Goal: Information Seeking & Learning: Understand process/instructions

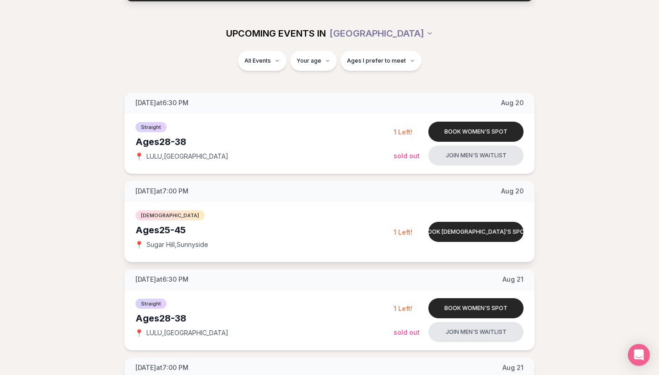
scroll to position [99, 0]
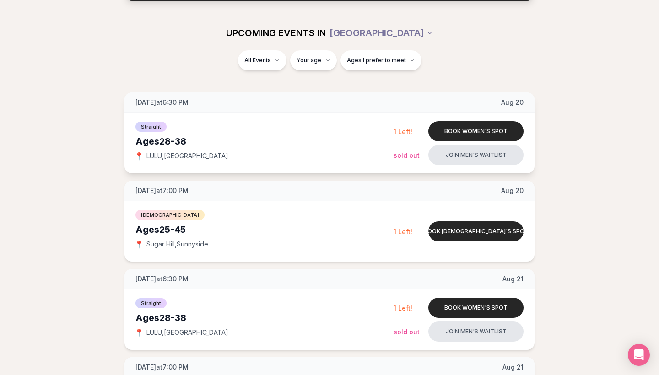
click at [157, 127] on span "Straight" at bounding box center [150, 127] width 31 height 10
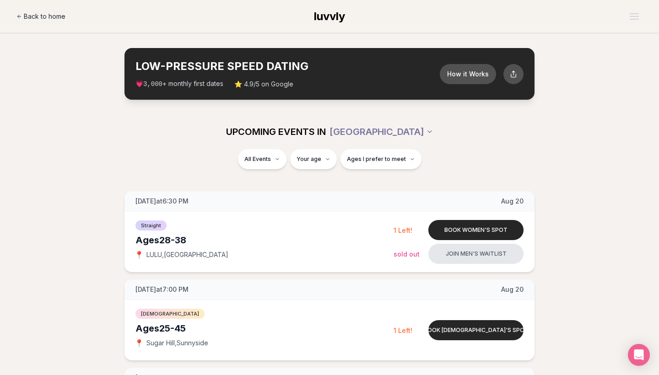
scroll to position [0, 0]
click at [454, 75] on button "How it Works" at bounding box center [467, 73] width 59 height 21
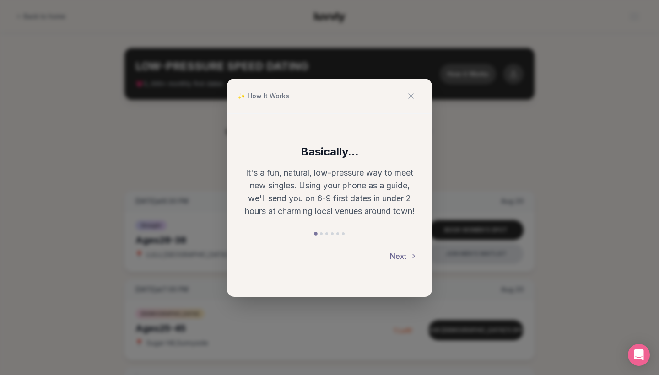
click at [403, 257] on button "Next" at bounding box center [403, 256] width 27 height 20
click at [399, 255] on button "Next" at bounding box center [403, 256] width 27 height 20
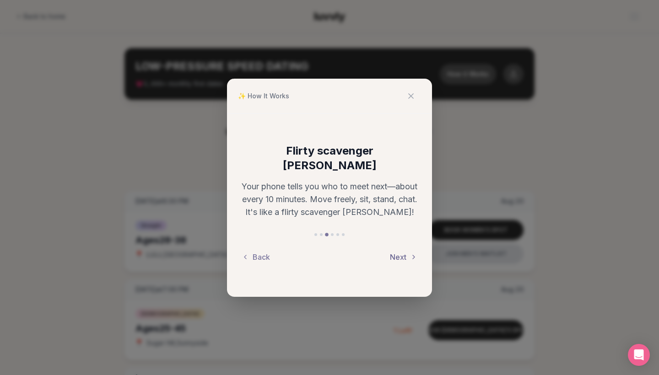
click at [398, 248] on button "Next" at bounding box center [403, 257] width 27 height 20
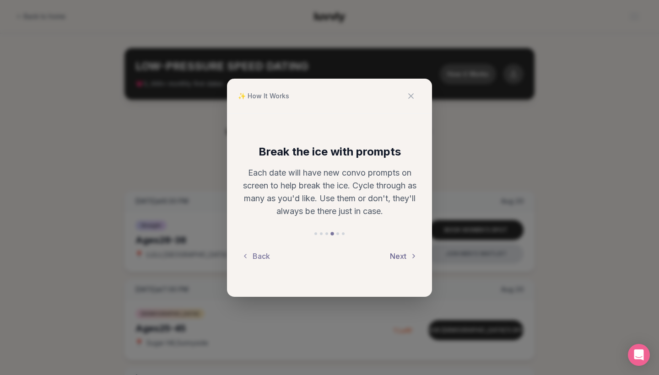
click at [401, 256] on button "Next" at bounding box center [403, 256] width 27 height 20
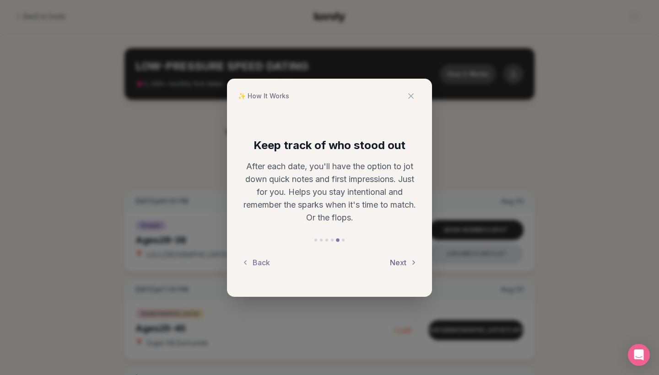
click at [395, 262] on button "Next" at bounding box center [403, 263] width 27 height 20
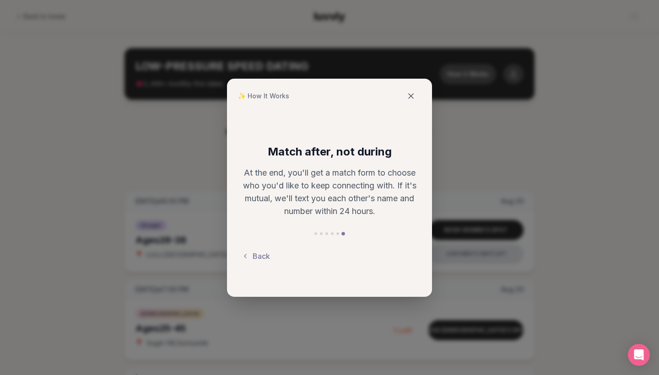
click at [413, 95] on icon at bounding box center [410, 96] width 9 height 9
